Goal: Information Seeking & Learning: Learn about a topic

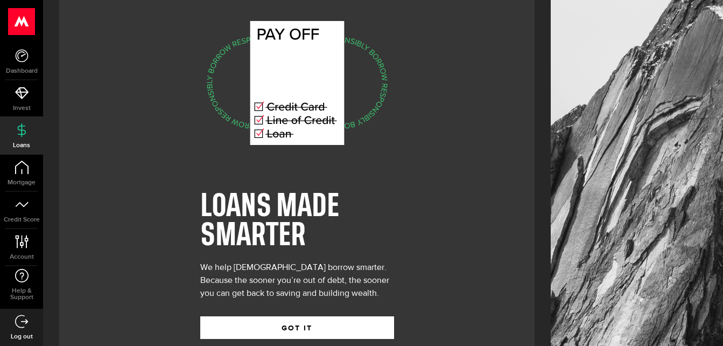
scroll to position [44, 0]
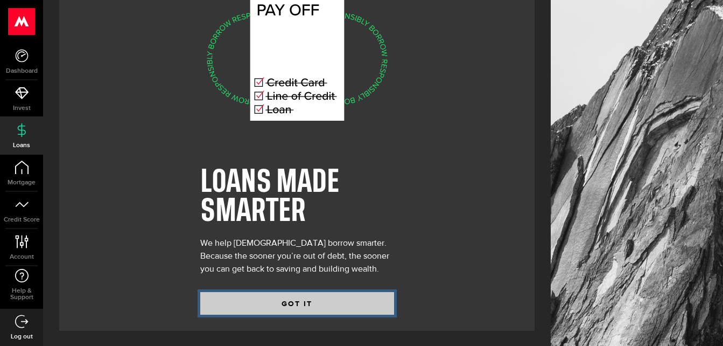
click at [286, 300] on button "GOT IT" at bounding box center [297, 303] width 194 height 23
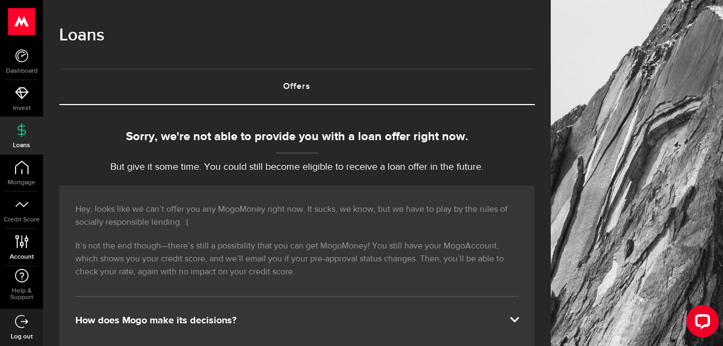
click at [26, 244] on use at bounding box center [21, 241] width 13 height 13
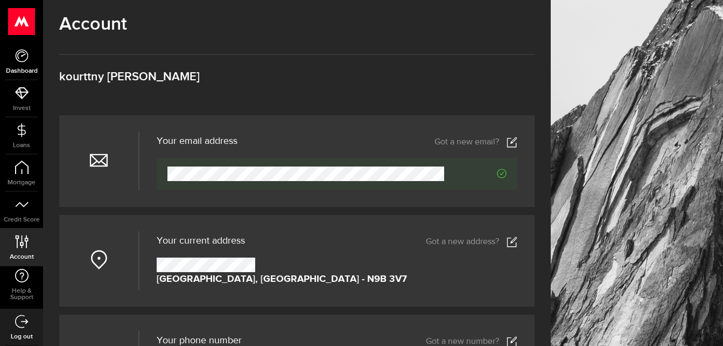
click at [22, 72] on span "Dashboard" at bounding box center [21, 71] width 43 height 6
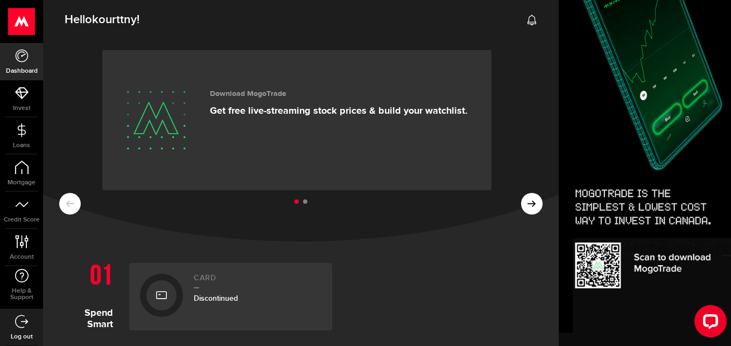
click at [527, 203] on ul at bounding box center [300, 202] width 483 height 14
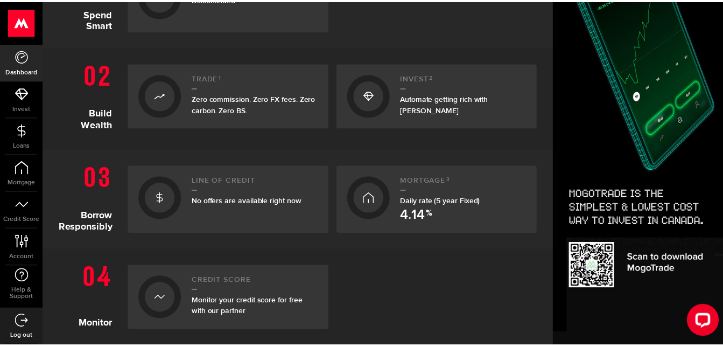
scroll to position [335, 0]
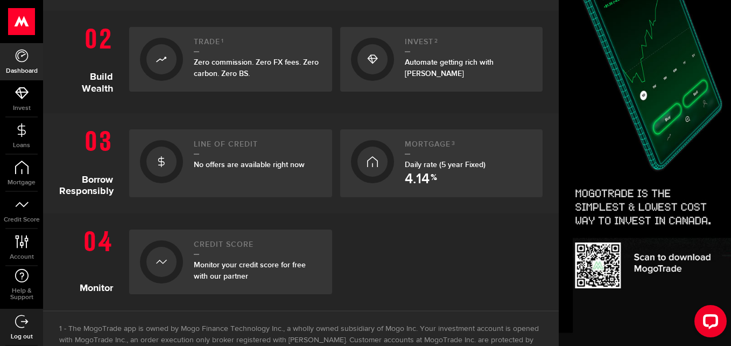
click at [200, 286] on link "Credit Score Monitor your credit score for free with our partner" at bounding box center [230, 261] width 203 height 65
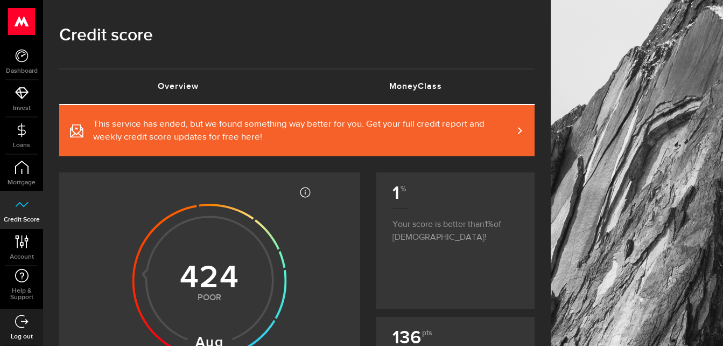
click at [453, 85] on link "MoneyClass (requires attention)" at bounding box center [416, 86] width 238 height 34
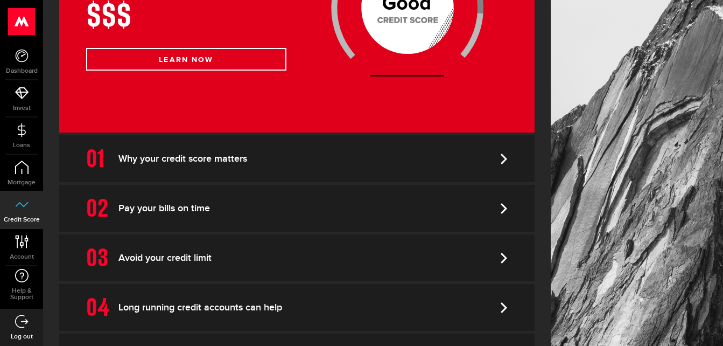
scroll to position [369, 0]
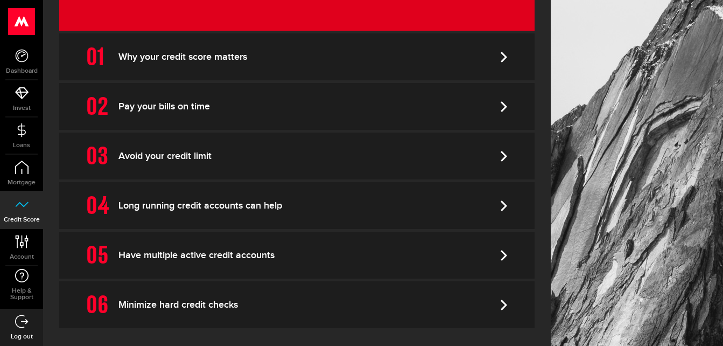
click at [29, 20] on use at bounding box center [22, 21] width 26 height 27
